Goal: Task Accomplishment & Management: Complete application form

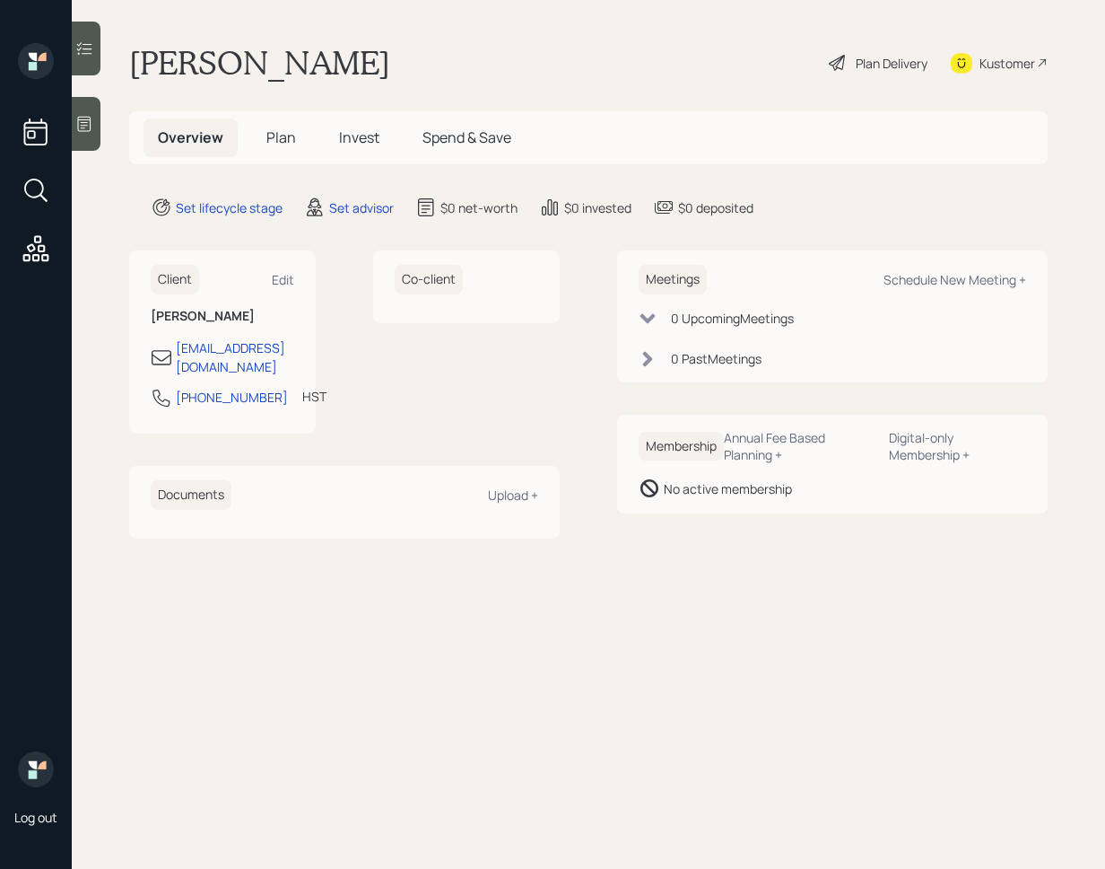
click at [973, 74] on div "Kustomer" at bounding box center [999, 62] width 97 height 39
click at [1010, 65] on div "Kustomer" at bounding box center [1008, 63] width 56 height 19
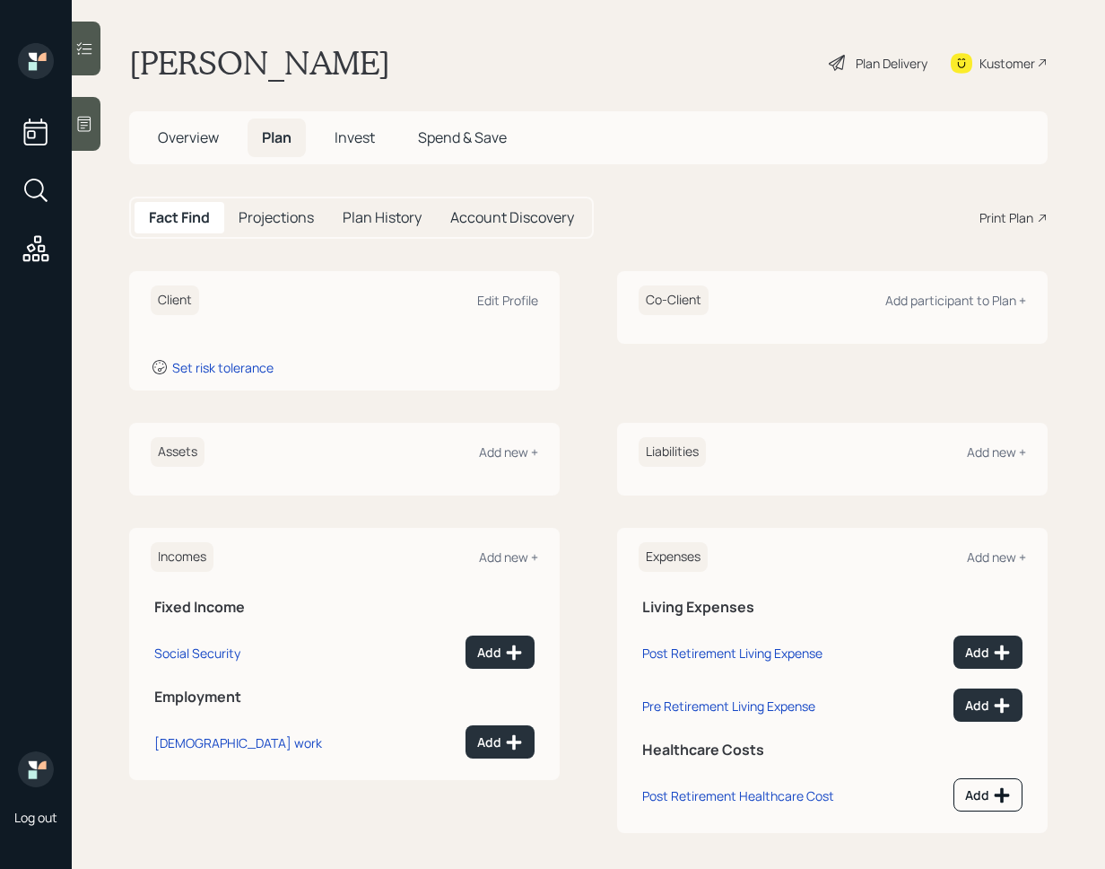
click at [94, 131] on div at bounding box center [86, 124] width 29 height 54
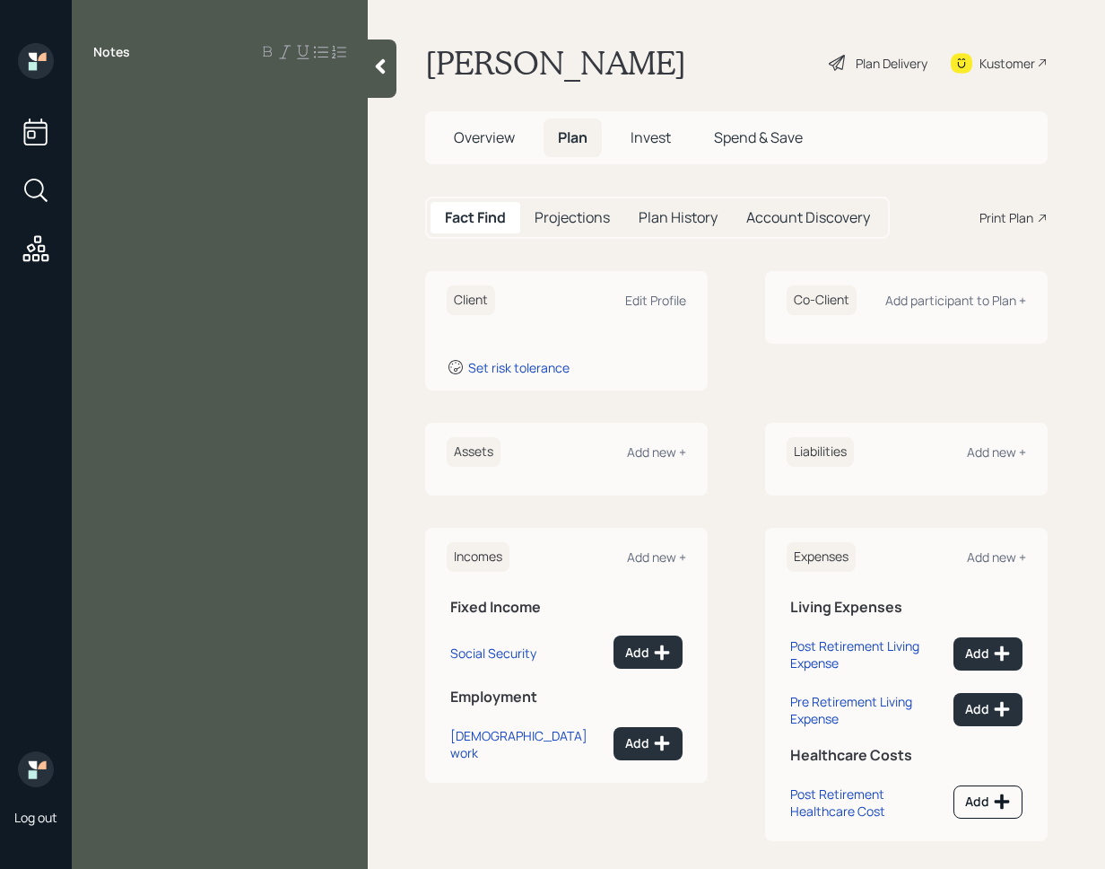
click at [386, 57] on icon at bounding box center [380, 66] width 18 height 18
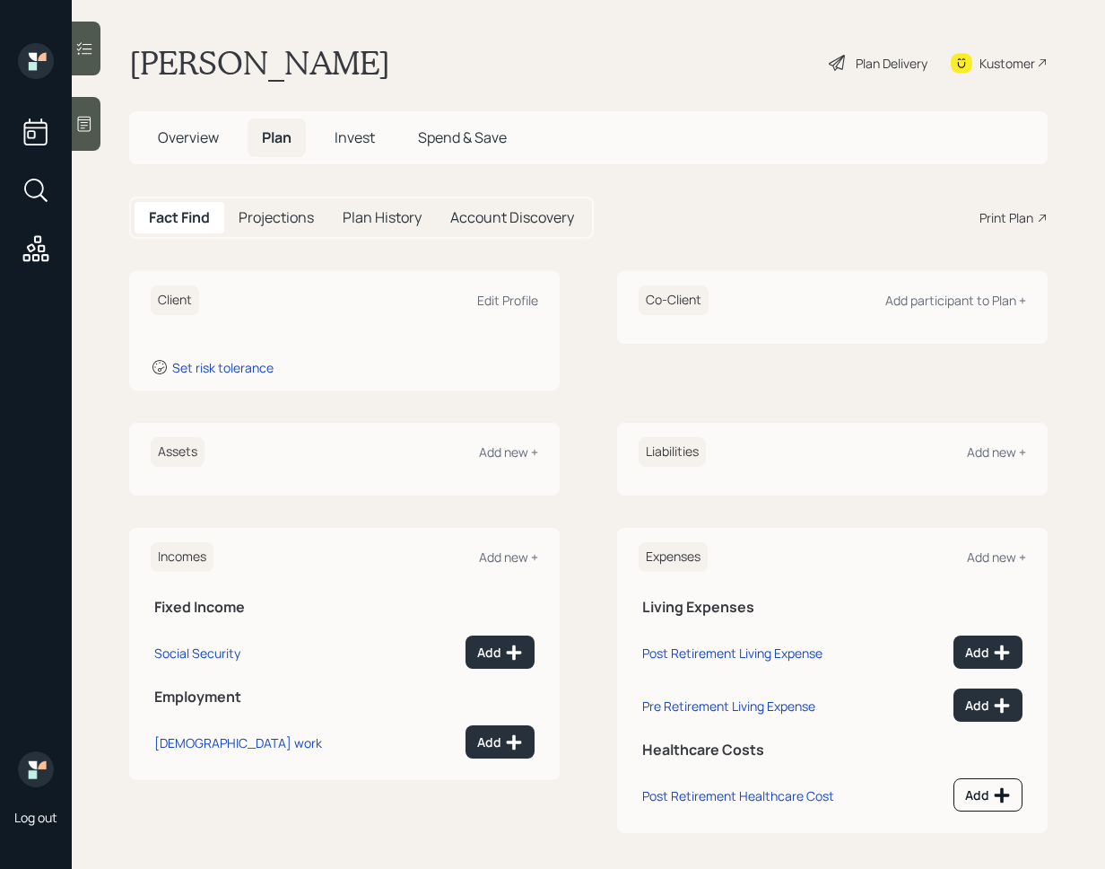
click at [100, 48] on div at bounding box center [86, 49] width 29 height 54
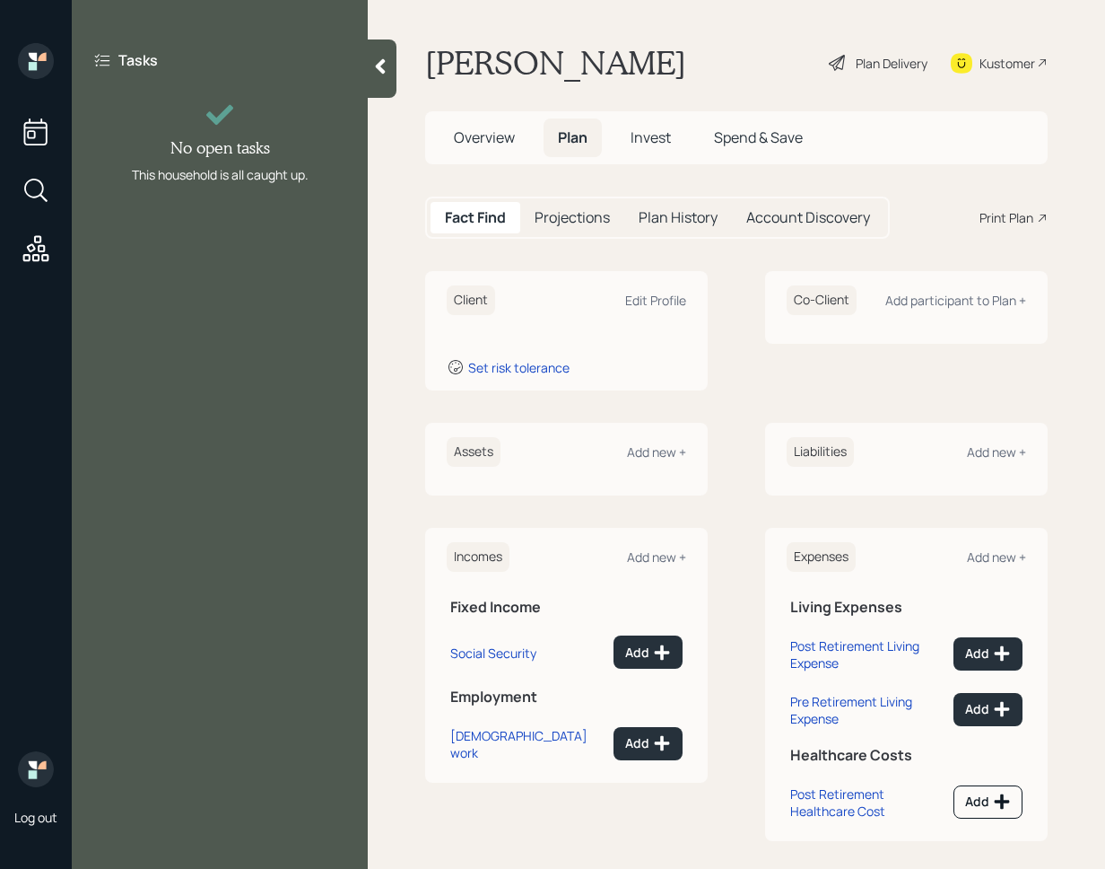
click at [379, 65] on icon at bounding box center [381, 66] width 10 height 15
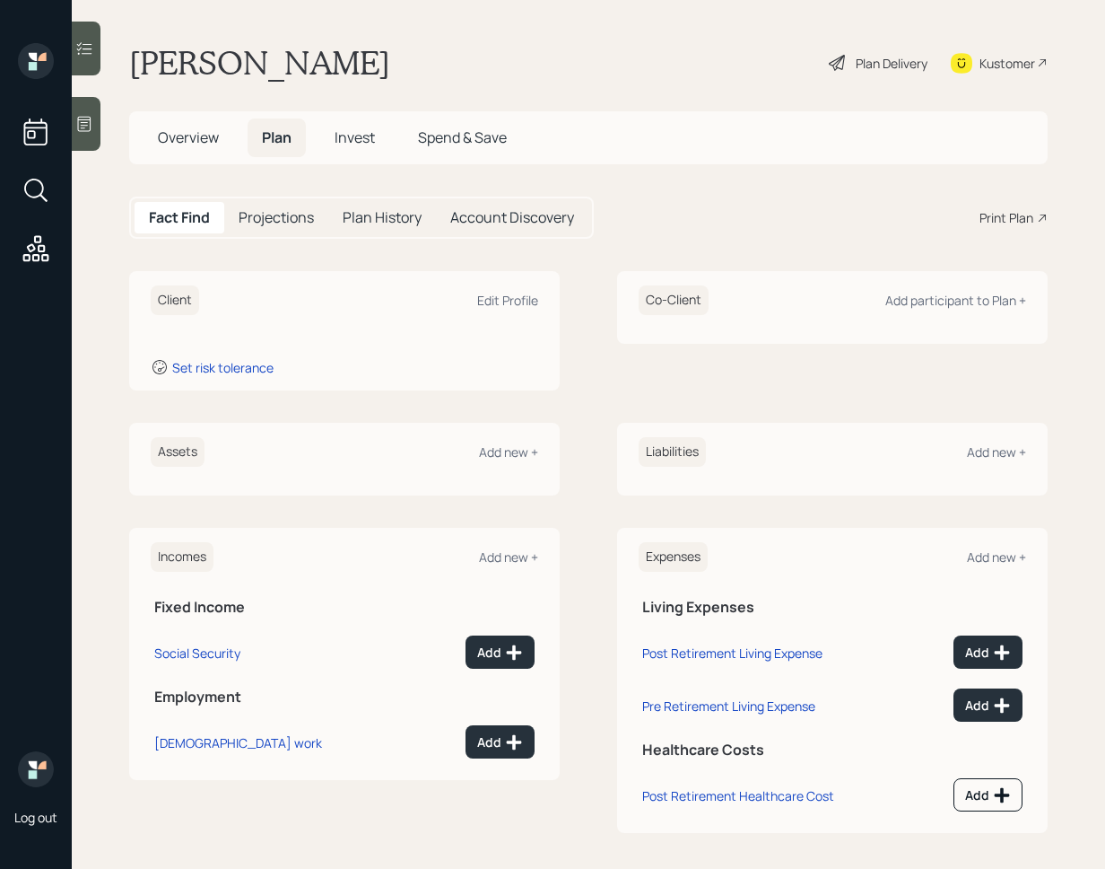
click at [1001, 71] on div "Kustomer" at bounding box center [1008, 63] width 56 height 19
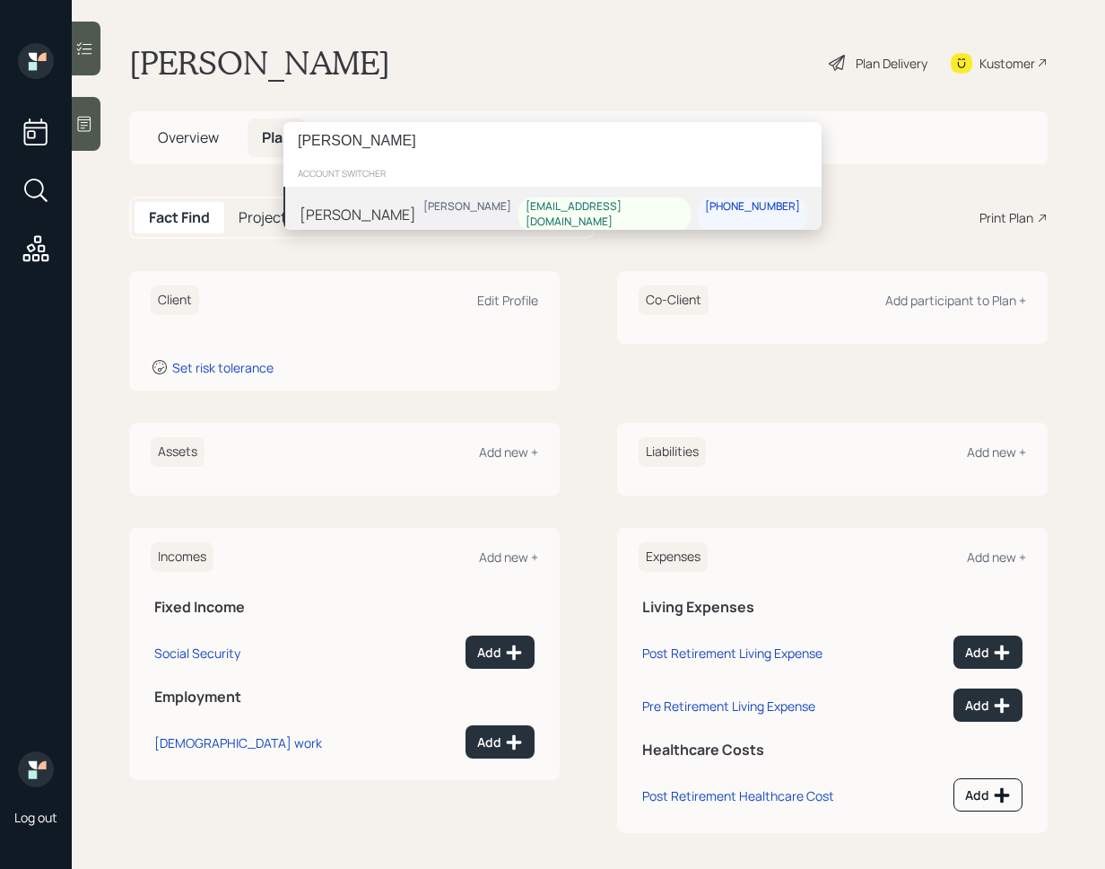
type input "[PERSON_NAME]"
click at [506, 222] on div "[PERSON_NAME] [PERSON_NAME] [EMAIL_ADDRESS][DOMAIN_NAME] [PHONE_NUMBER]" at bounding box center [553, 215] width 538 height 56
